Goal: Transaction & Acquisition: Purchase product/service

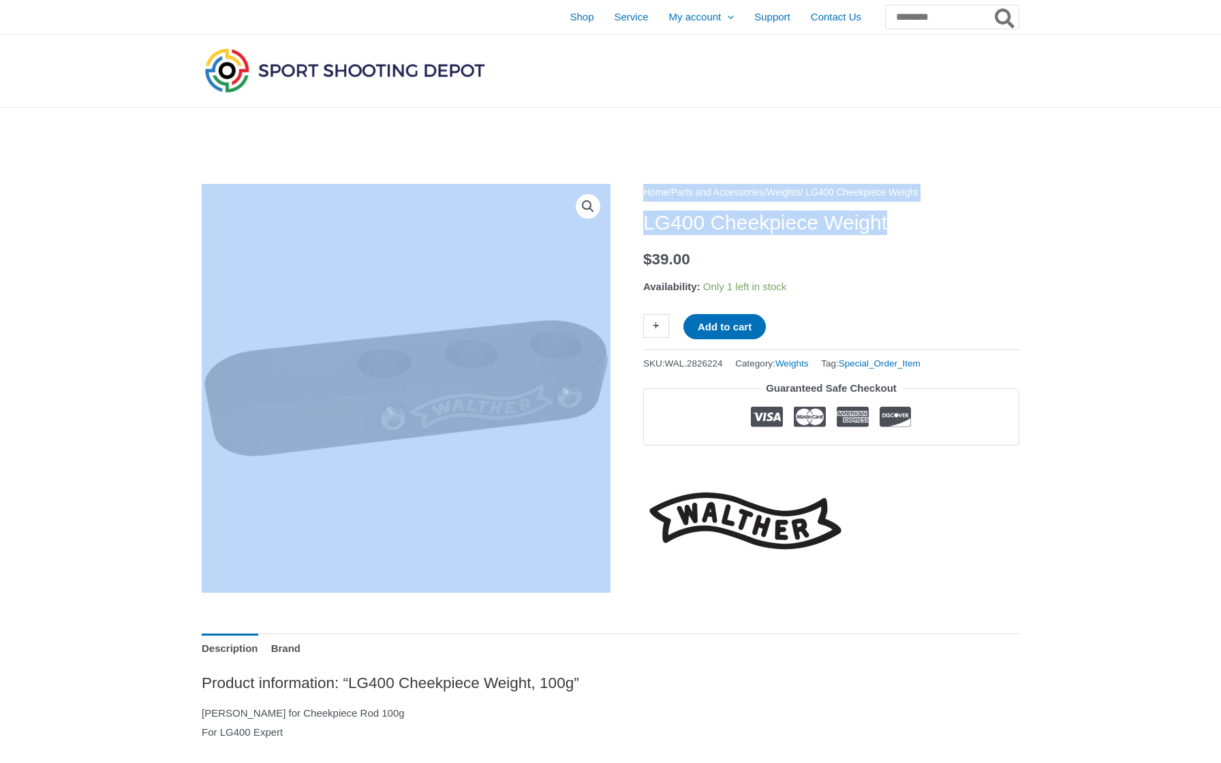
drag, startPoint x: 642, startPoint y: 221, endPoint x: 965, endPoint y: 222, distance: 322.2
click at [965, 222] on h1 "LG400 Cheekpiece Weight" at bounding box center [831, 222] width 376 height 25
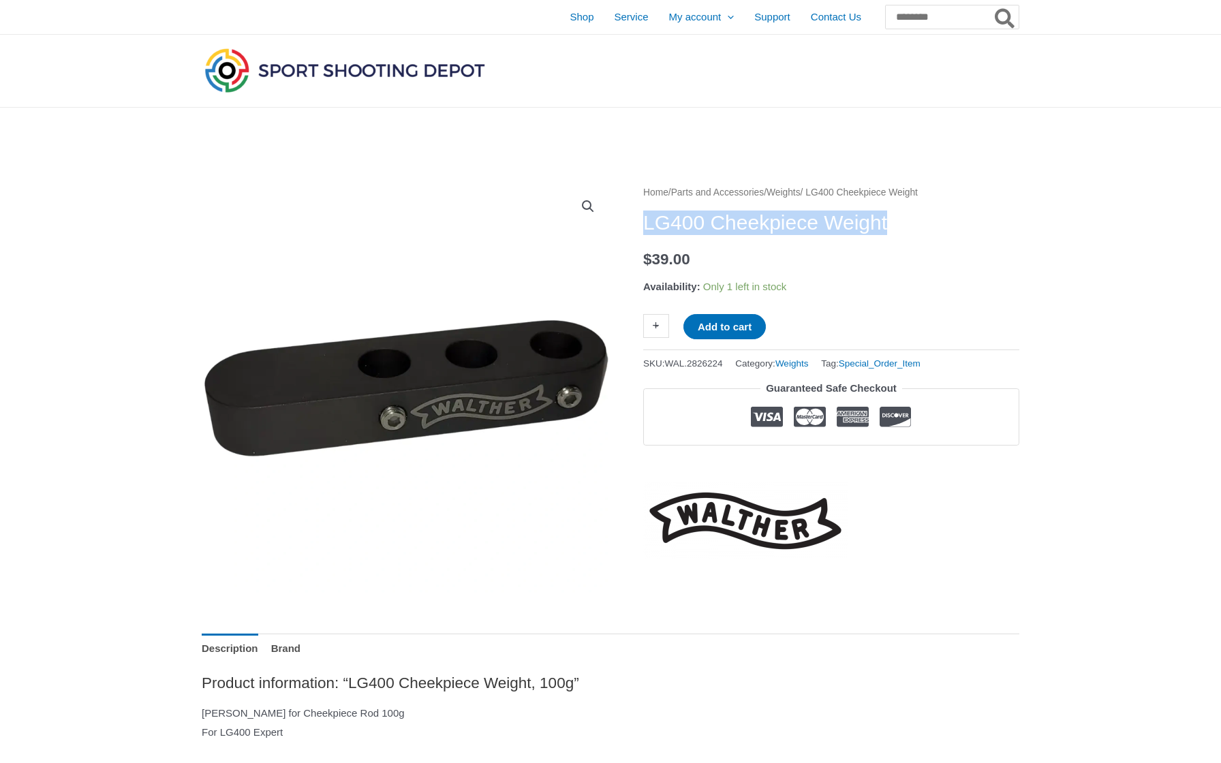
drag, startPoint x: 963, startPoint y: 230, endPoint x: 646, endPoint y: 226, distance: 316.8
click at [646, 226] on h1 "LG400 Cheekpiece Weight" at bounding box center [831, 222] width 376 height 25
copy h1 "LG400 Cheekpiece Weight"
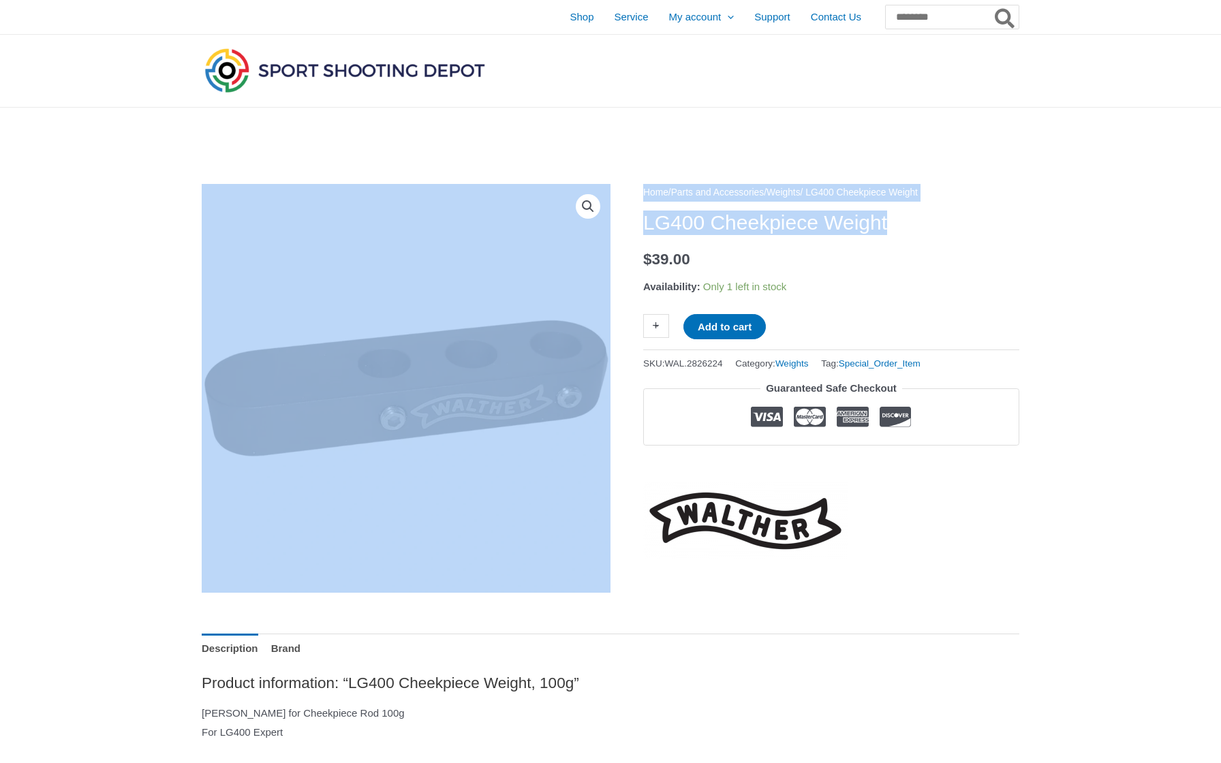
drag, startPoint x: 641, startPoint y: 225, endPoint x: 915, endPoint y: 228, distance: 274.5
click at [915, 228] on h1 "LG400 Cheekpiece Weight" at bounding box center [831, 222] width 376 height 25
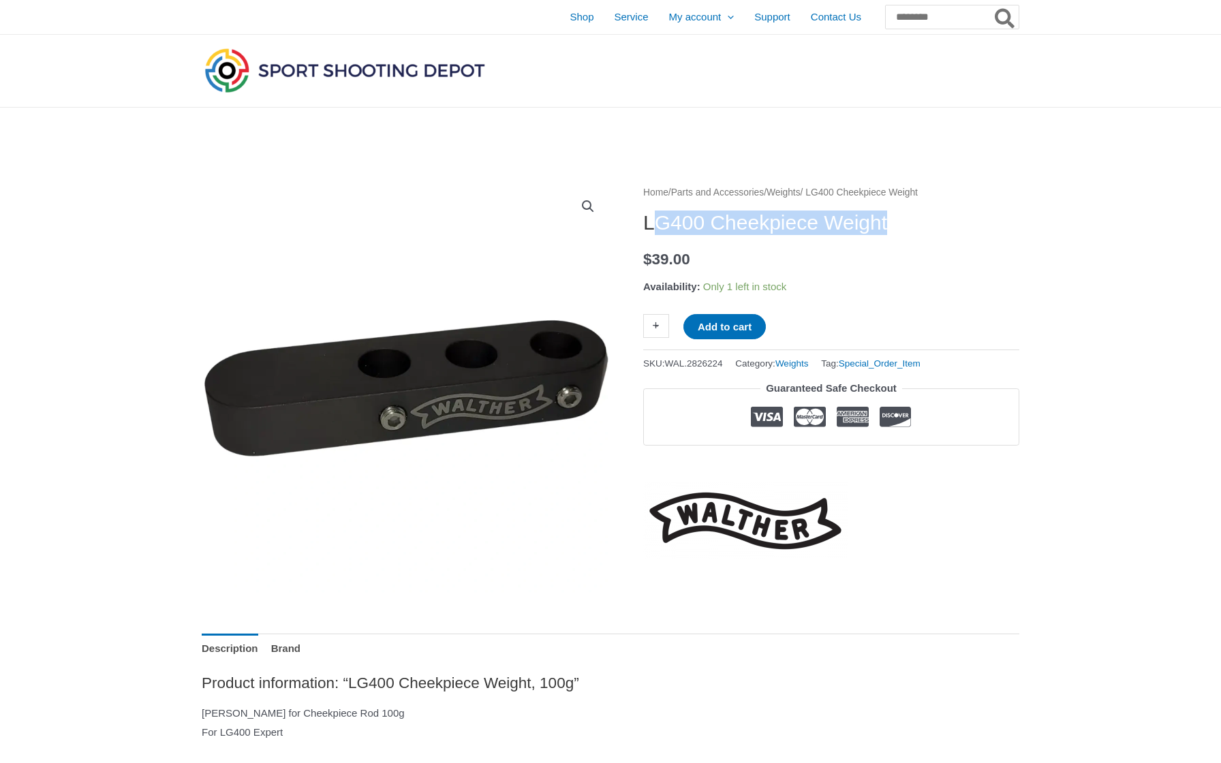
drag, startPoint x: 930, startPoint y: 229, endPoint x: 649, endPoint y: 217, distance: 280.9
click at [649, 217] on h1 "LG400 Cheekpiece Weight" at bounding box center [831, 222] width 376 height 25
drag, startPoint x: 643, startPoint y: 220, endPoint x: 922, endPoint y: 225, distance: 278.6
click at [922, 225] on h1 "LG400 Cheekpiece Weight" at bounding box center [831, 222] width 376 height 25
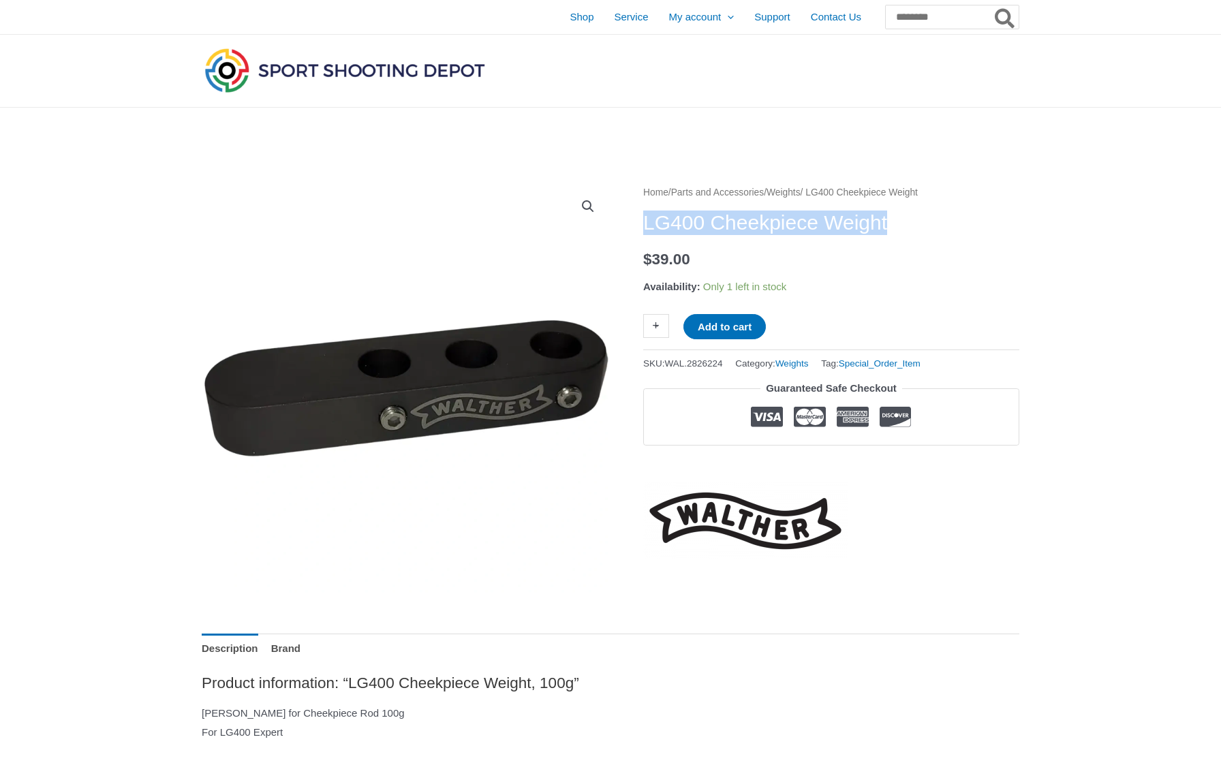
copy h1 "LG400 Cheekpiece Weight"
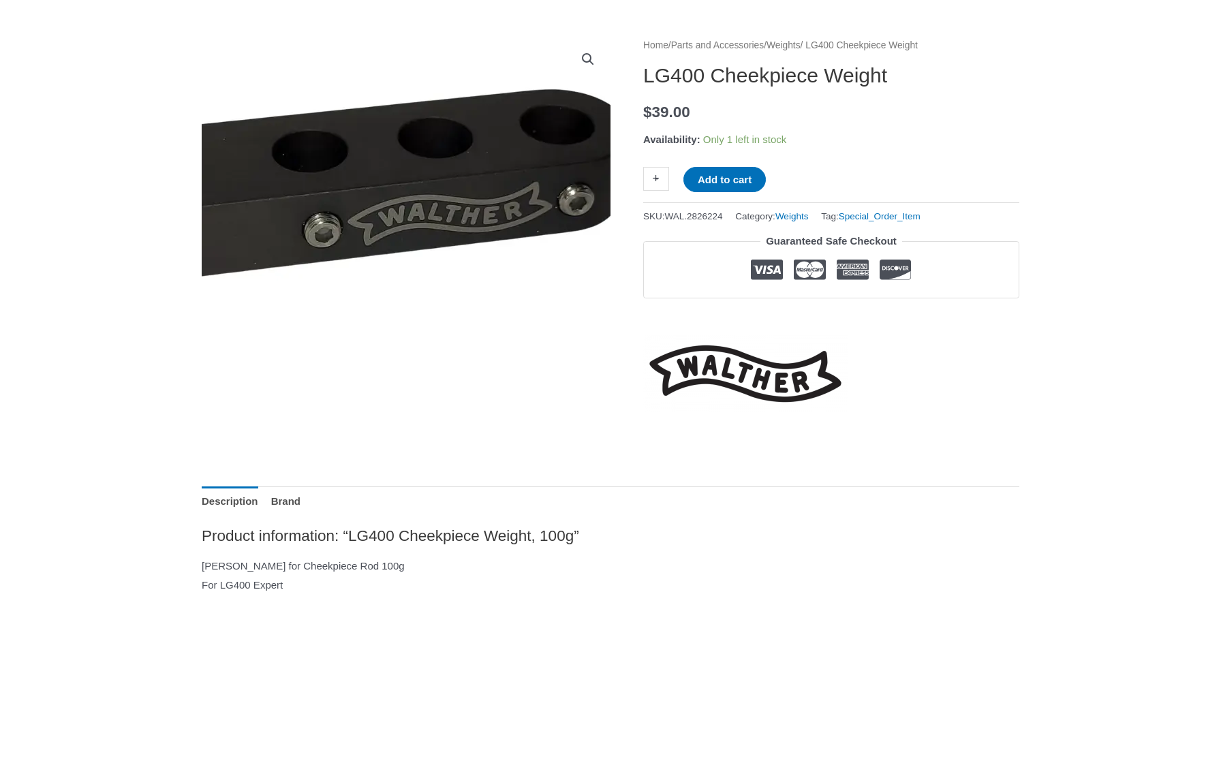
scroll to position [81, 0]
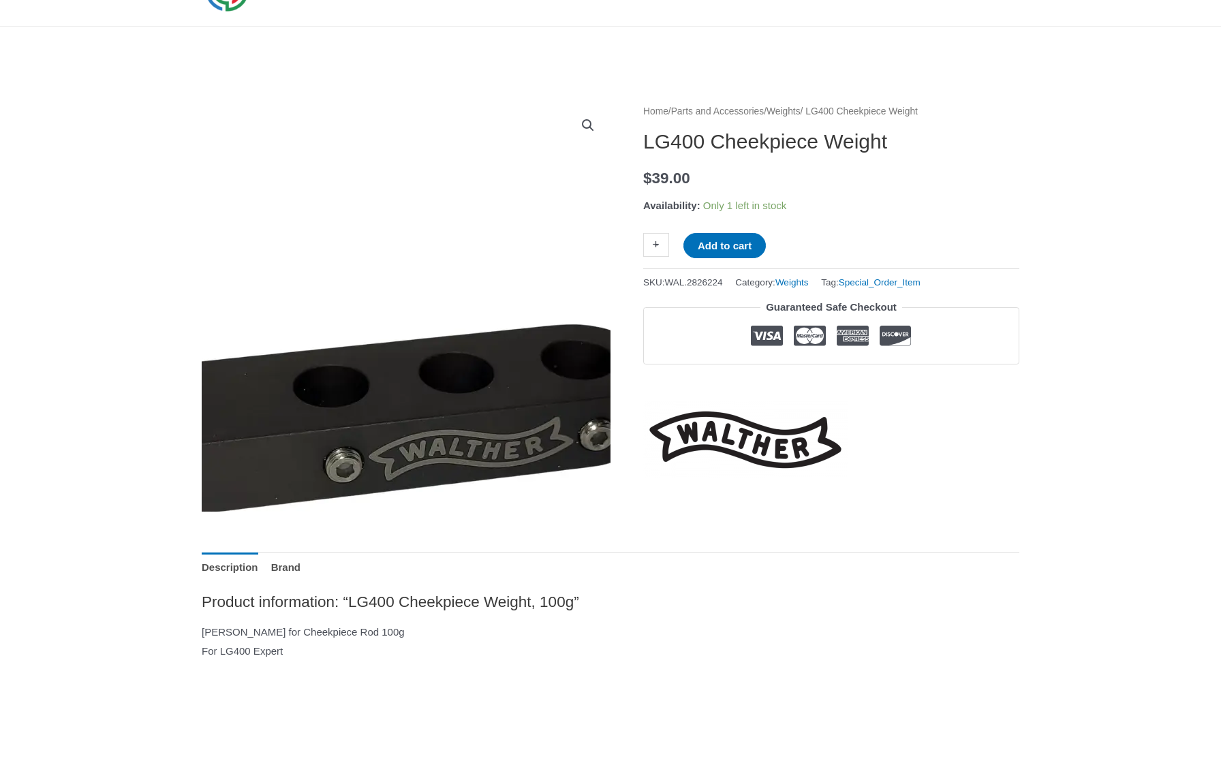
click at [460, 206] on img at bounding box center [369, 374] width 681 height 681
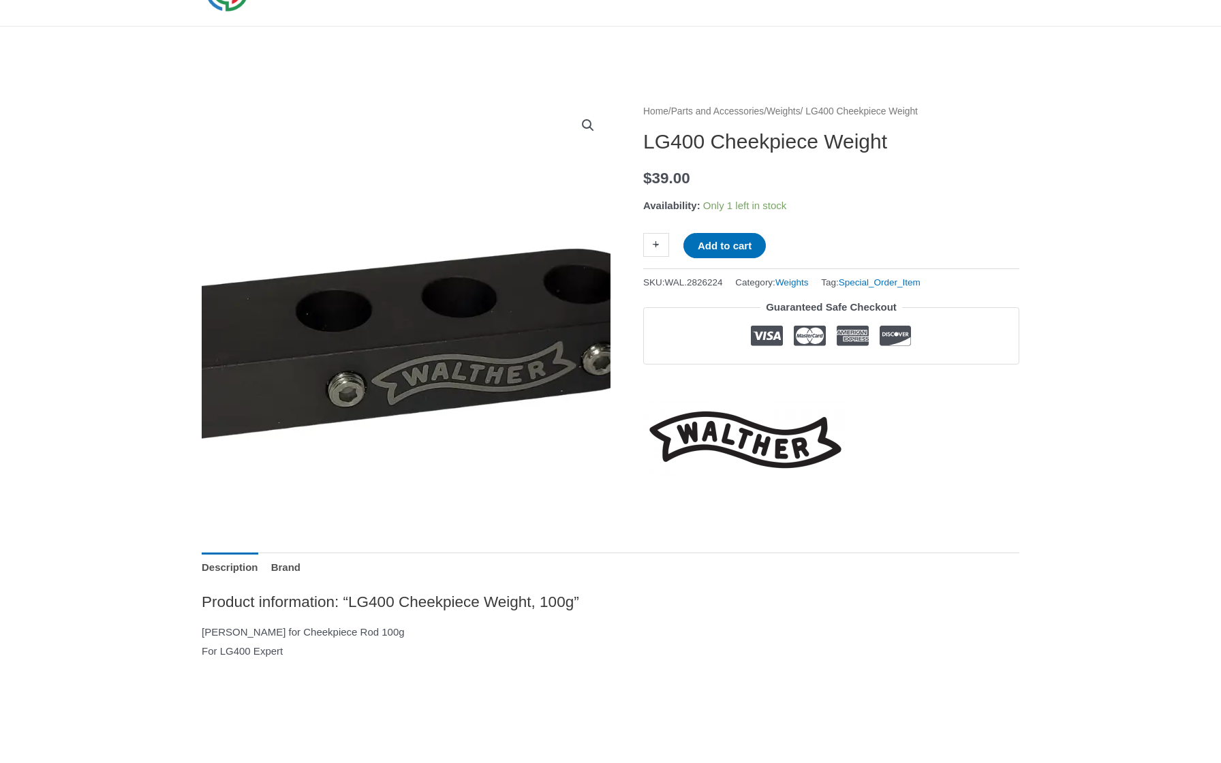
click at [456, 319] on img at bounding box center [372, 298] width 681 height 681
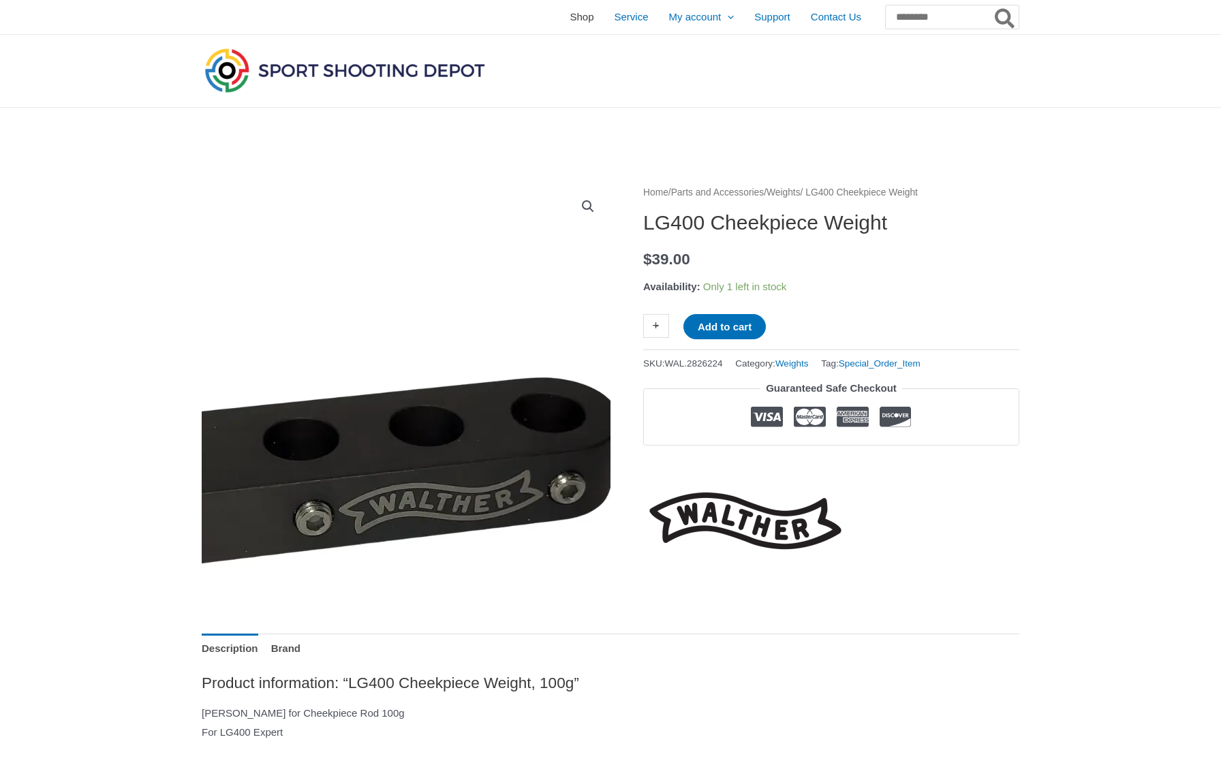
scroll to position [0, 0]
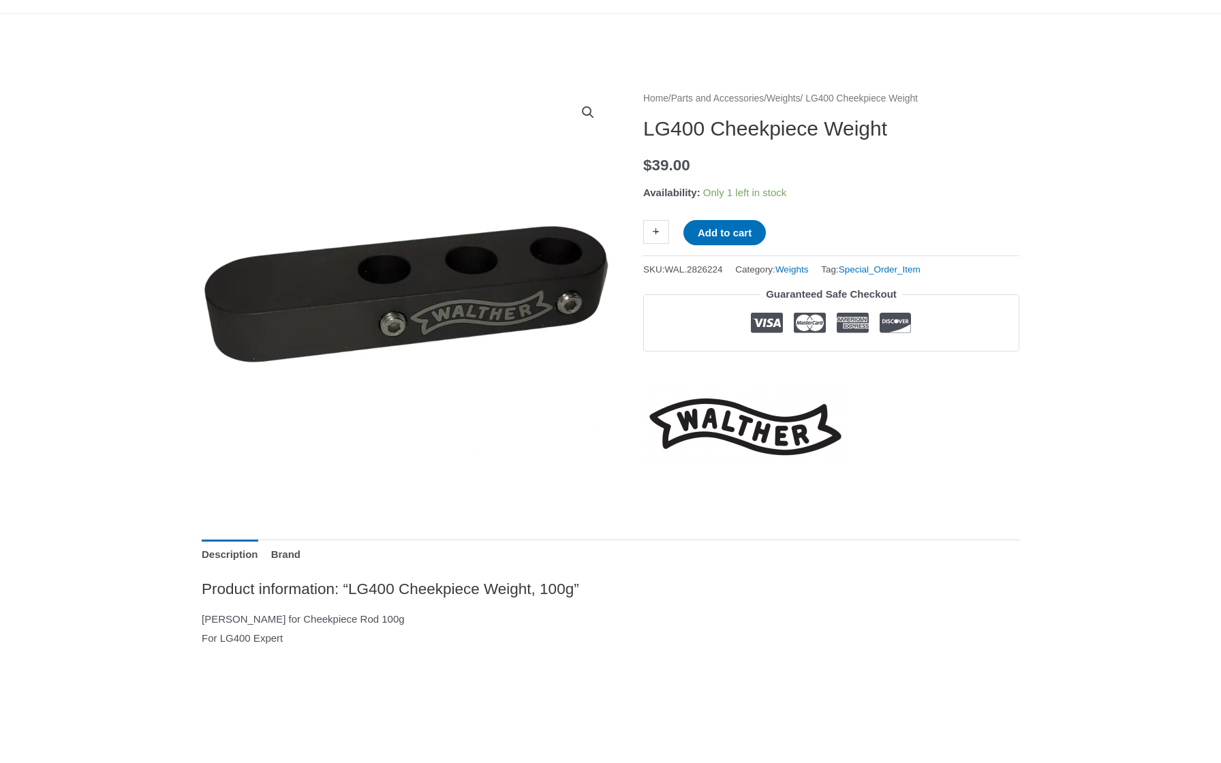
scroll to position [95, 0]
